Goal: Information Seeking & Learning: Learn about a topic

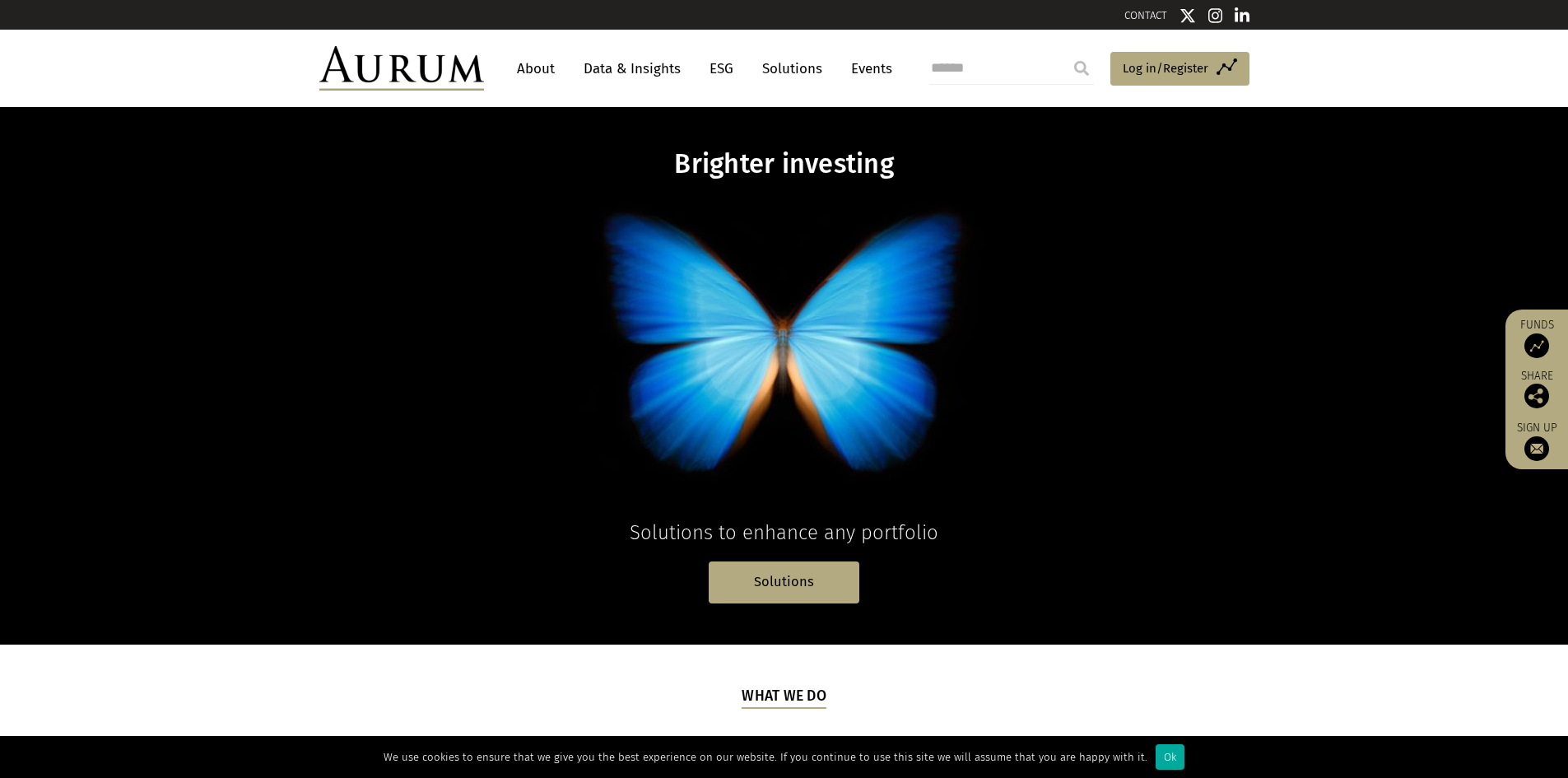
click at [545, 65] on link "About" at bounding box center [535, 68] width 54 height 30
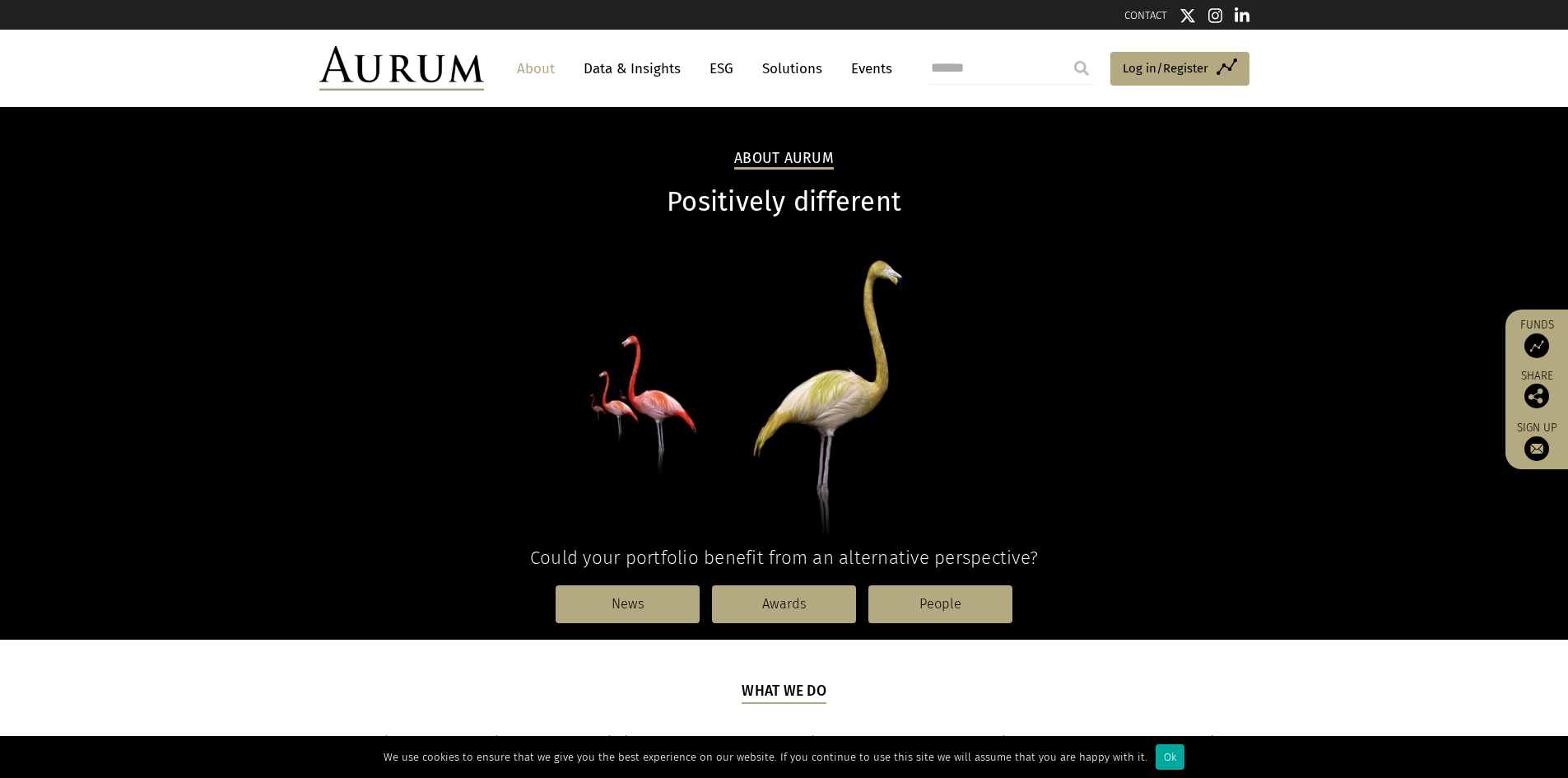
click at [723, 73] on link "ESG" at bounding box center [721, 68] width 40 height 30
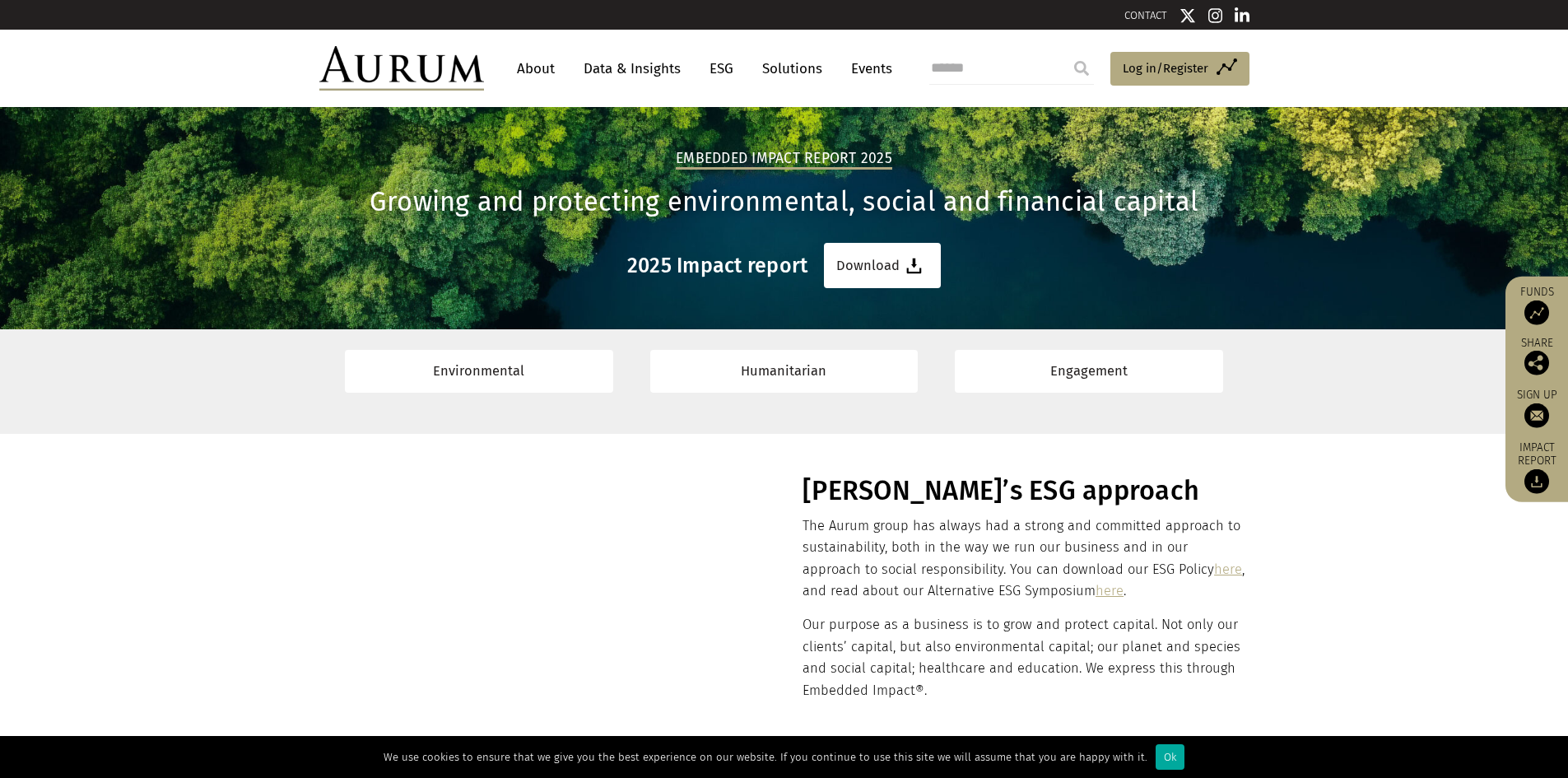
click at [534, 69] on link "About" at bounding box center [535, 68] width 54 height 30
